Goal: Information Seeking & Learning: Check status

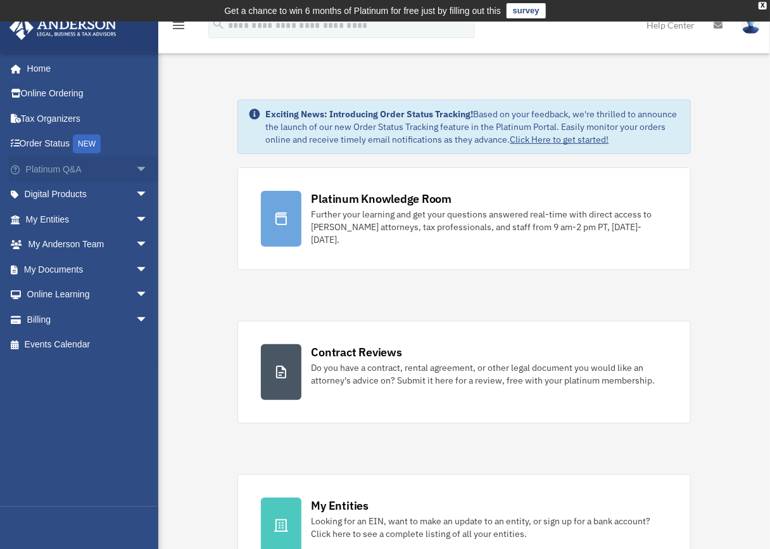
click at [66, 172] on link "Platinum Q&A arrow_drop_down" at bounding box center [88, 168] width 158 height 25
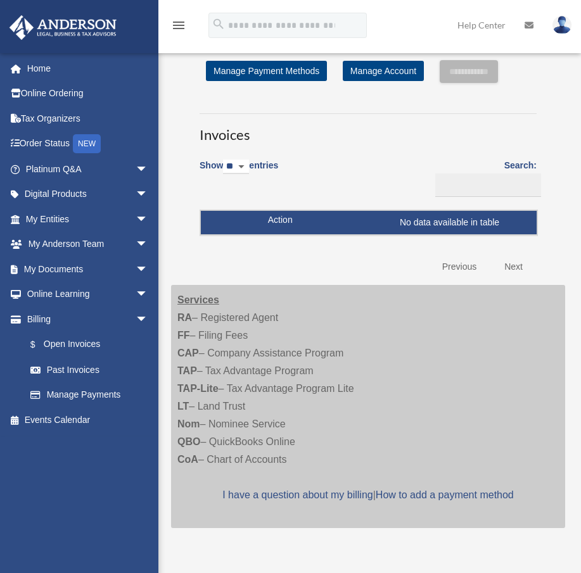
select select "**"
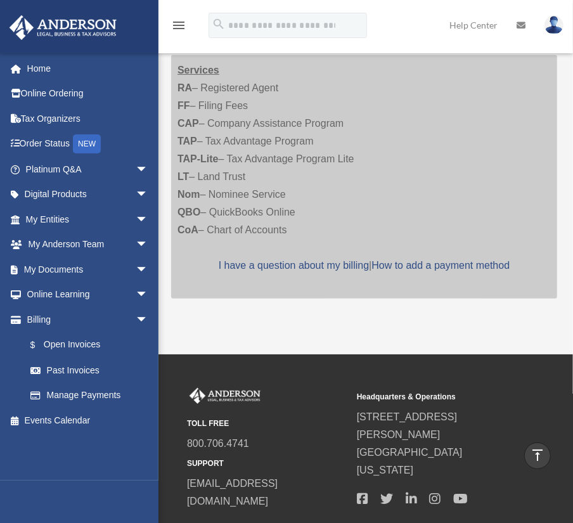
scroll to position [251, 0]
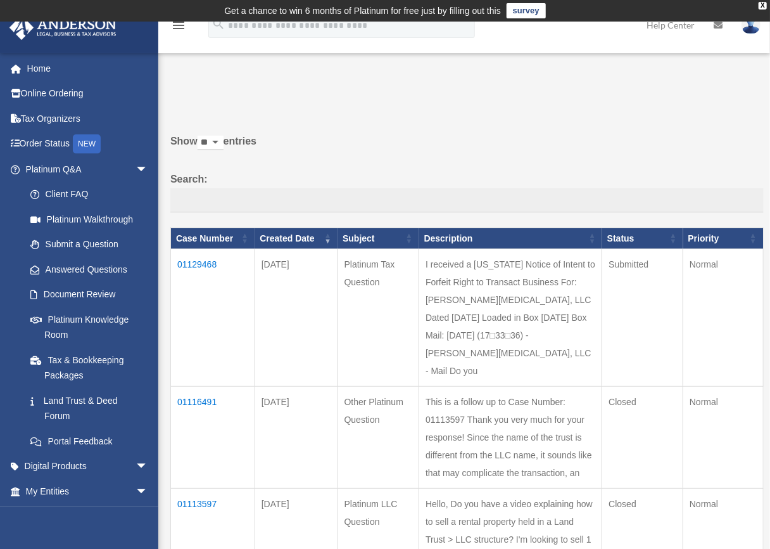
click at [193, 262] on td "01129468" at bounding box center [213, 317] width 84 height 137
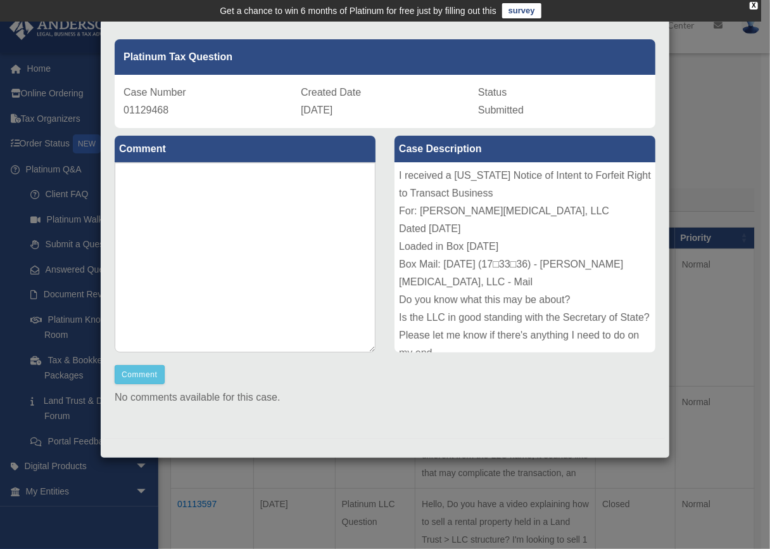
scroll to position [43, 0]
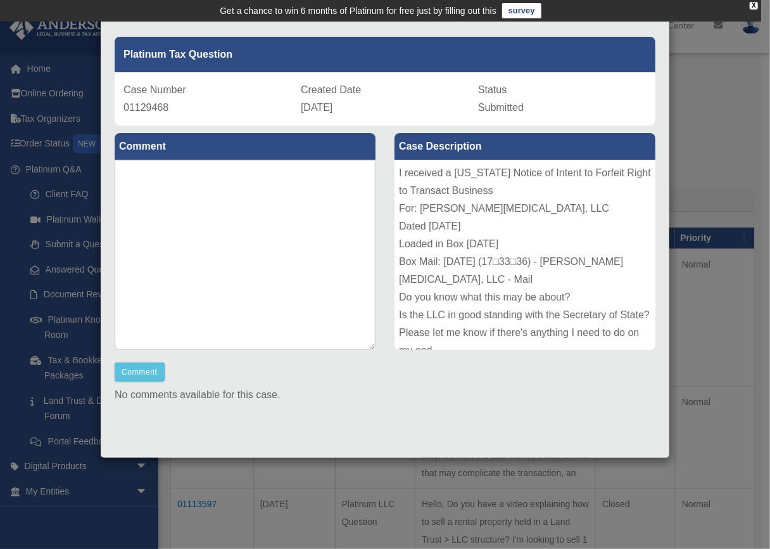
click at [692, 94] on div "Case Detail × Platinum Tax Question Case Number 01129468 Created Date September…" at bounding box center [385, 274] width 770 height 549
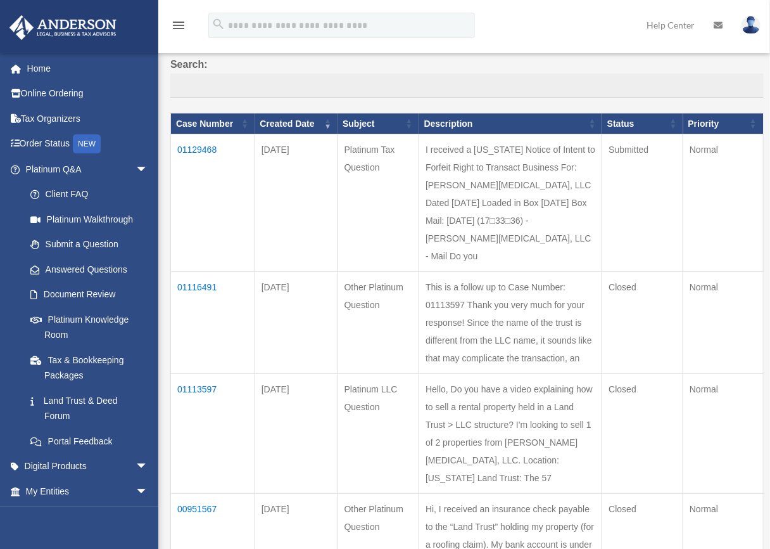
scroll to position [0, 0]
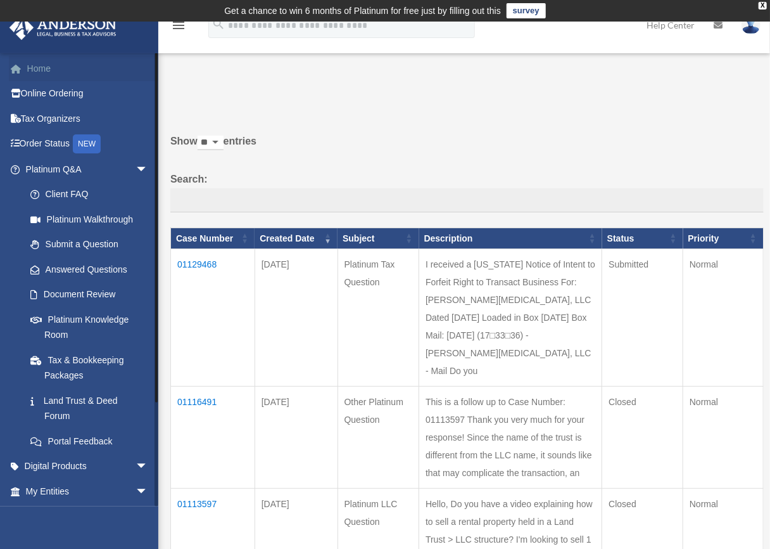
click at [42, 63] on link "Home" at bounding box center [88, 68] width 158 height 25
